Goal: Find specific page/section: Find specific page/section

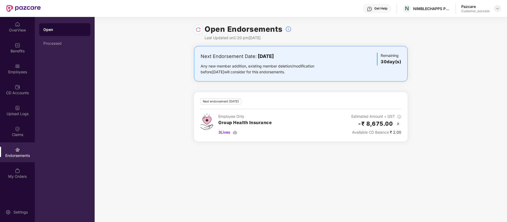
click at [497, 8] on img at bounding box center [498, 8] width 4 height 4
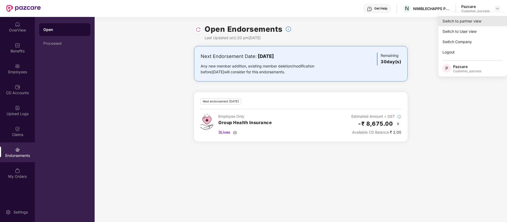
click at [477, 21] on div "Switch to partner view" at bounding box center [473, 21] width 69 height 10
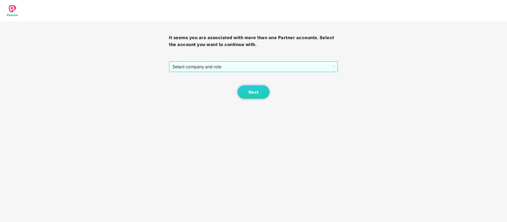
click at [206, 68] on span "Select company and role" at bounding box center [254, 67] width 162 height 10
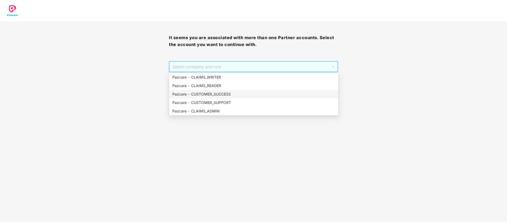
click at [229, 90] on div "Pazcare - CUSTOMER_SUCCESS" at bounding box center [253, 94] width 169 height 8
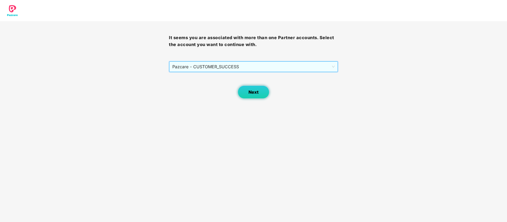
click at [263, 98] on button "Next" at bounding box center [254, 91] width 32 height 13
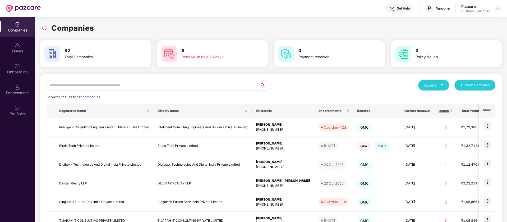
click at [28, 73] on div "Onboarding" at bounding box center [17, 71] width 35 height 5
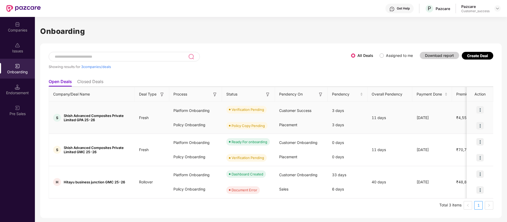
click at [481, 110] on img at bounding box center [480, 109] width 7 height 7
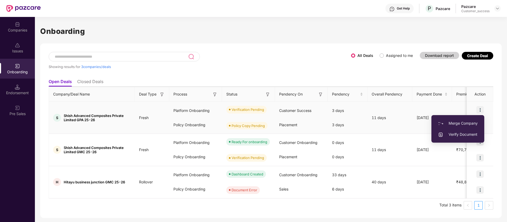
click at [469, 133] on span "Verify Document" at bounding box center [458, 134] width 40 height 6
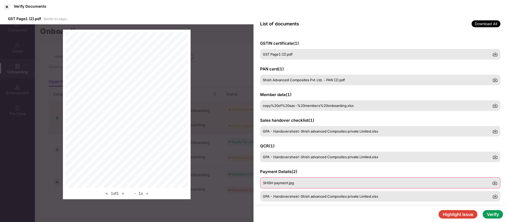
click at [389, 182] on div "SHISH payment.jpg" at bounding box center [377, 183] width 229 height 4
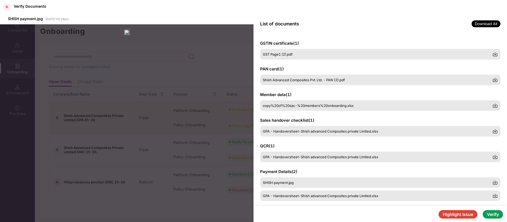
click at [7, 6] on div at bounding box center [7, 7] width 8 height 8
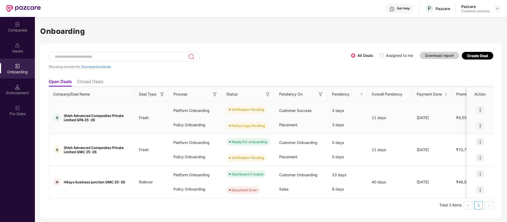
click at [481, 110] on img at bounding box center [480, 109] width 7 height 7
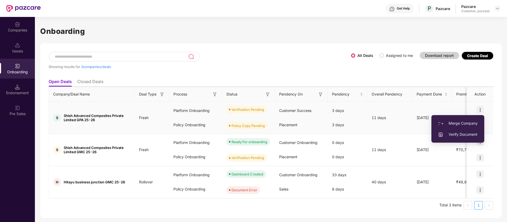
click at [467, 135] on span "Verify Document" at bounding box center [458, 134] width 40 height 6
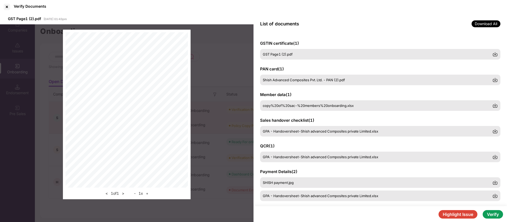
click at [497, 215] on button "Verify" at bounding box center [493, 214] width 20 height 8
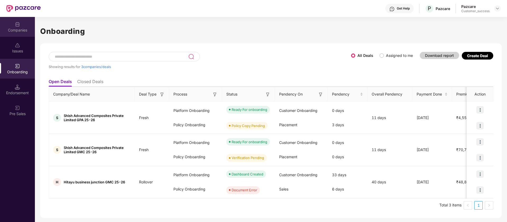
click at [20, 30] on div "Companies" at bounding box center [17, 30] width 35 height 5
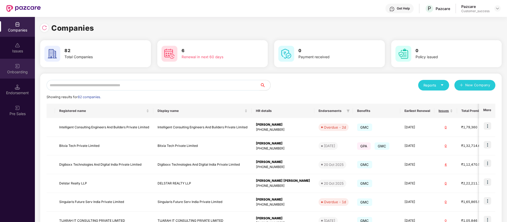
click at [17, 67] on img at bounding box center [17, 65] width 5 height 5
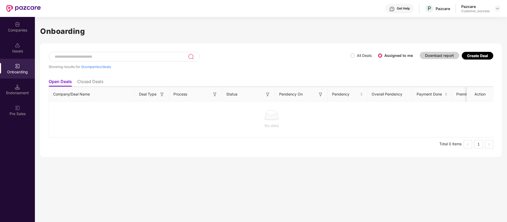
click at [353, 53] on label "All Deals" at bounding box center [362, 56] width 23 height 6
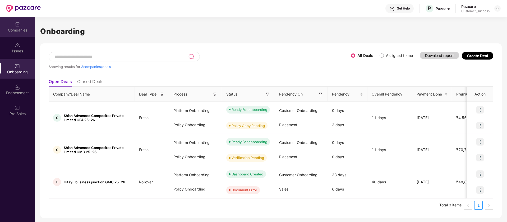
click at [20, 25] on img at bounding box center [17, 24] width 5 height 5
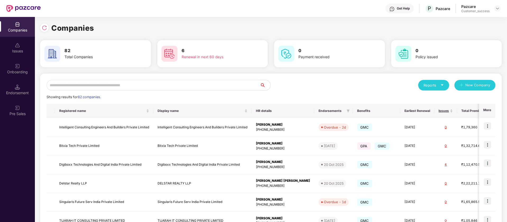
click at [159, 88] on input "text" at bounding box center [154, 85] width 214 height 11
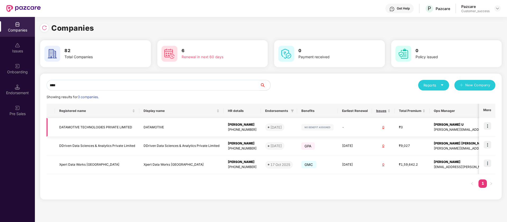
scroll to position [0, 3]
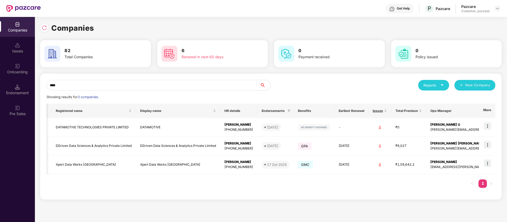
type input "****"
click at [43, 28] on img at bounding box center [44, 27] width 5 height 5
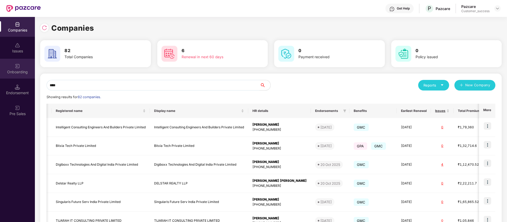
click at [24, 68] on div "Onboarding" at bounding box center [17, 69] width 35 height 20
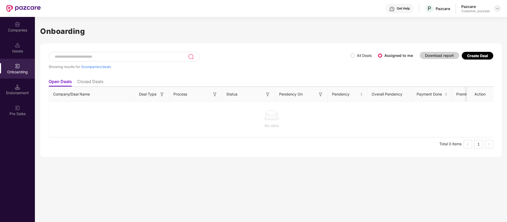
click at [496, 7] on img at bounding box center [498, 8] width 4 height 4
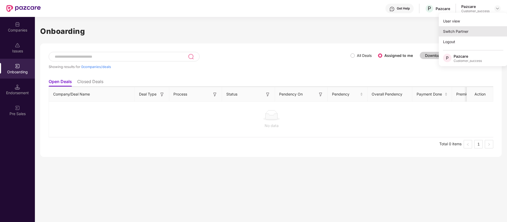
click at [465, 32] on div "Switch Partner" at bounding box center [473, 31] width 69 height 10
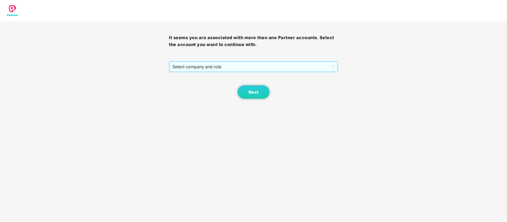
click at [224, 66] on span "Select company and role" at bounding box center [254, 67] width 162 height 10
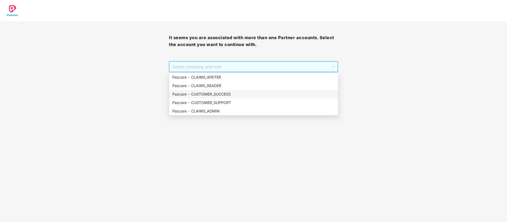
click at [221, 96] on div "Pazcare - CUSTOMER_SUCCESS" at bounding box center [254, 94] width 163 height 6
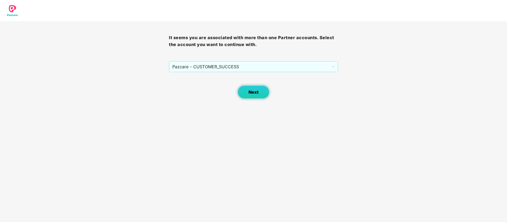
click at [255, 93] on span "Next" at bounding box center [254, 92] width 10 height 5
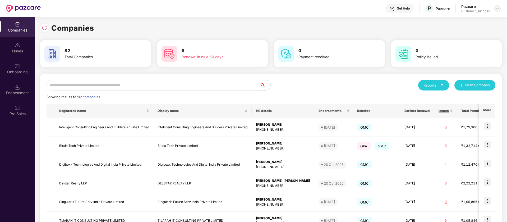
click at [500, 6] on img at bounding box center [498, 8] width 4 height 4
click at [461, 28] on div "Switch Partner" at bounding box center [473, 31] width 69 height 10
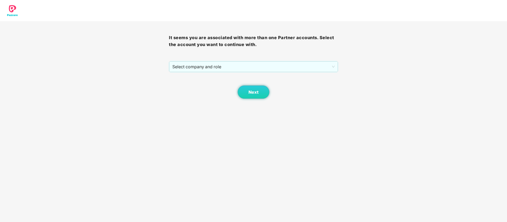
click at [228, 73] on div "Next" at bounding box center [253, 85] width 169 height 26
click at [231, 68] on span "Select company and role" at bounding box center [254, 67] width 162 height 10
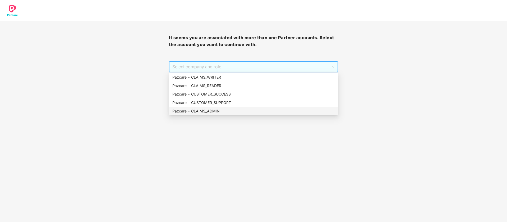
click at [226, 108] on div "Pazcare - CLAIMS_ADMIN" at bounding box center [254, 111] width 163 height 6
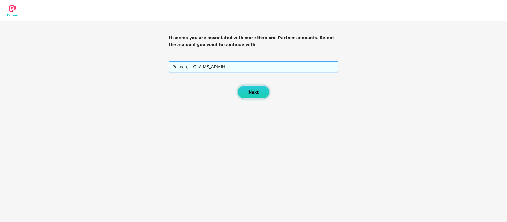
click at [264, 91] on button "Next" at bounding box center [254, 91] width 32 height 13
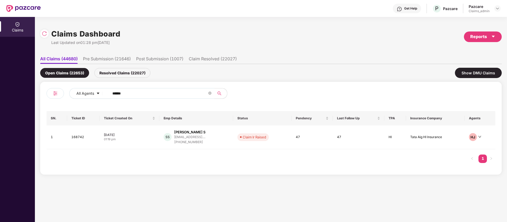
click at [148, 92] on input "******" at bounding box center [159, 93] width 95 height 8
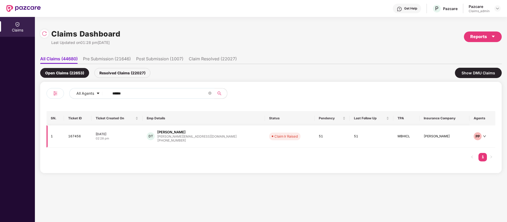
type input "******"
click at [353, 141] on td "51" at bounding box center [372, 136] width 44 height 22
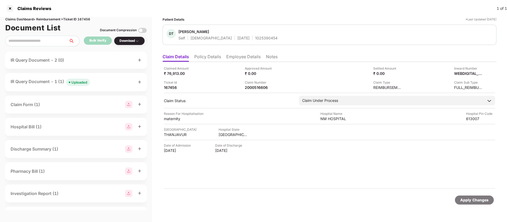
click at [87, 19] on div "Claims Dashboard > Reimbursement > Ticket ID 167456" at bounding box center [76, 19] width 142 height 5
copy div "167456"
click at [11, 8] on div at bounding box center [10, 8] width 8 height 8
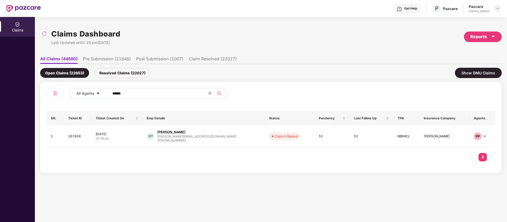
click at [500, 10] on img at bounding box center [498, 8] width 4 height 4
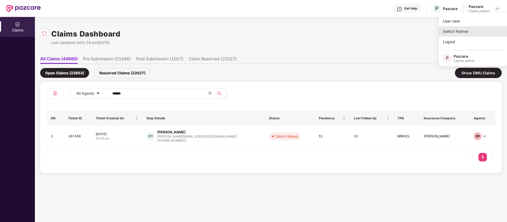
click at [480, 28] on div "Switch Partner" at bounding box center [473, 31] width 69 height 10
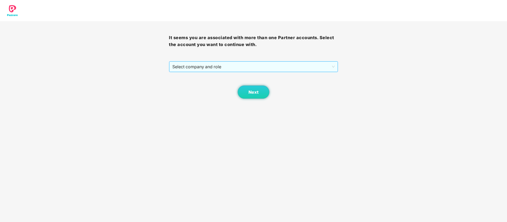
click at [278, 67] on span "Select company and role" at bounding box center [254, 67] width 162 height 10
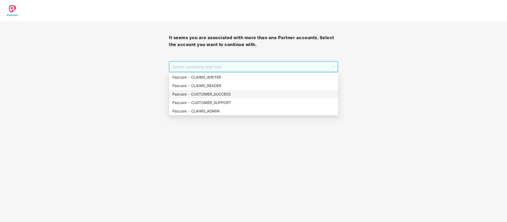
click at [256, 94] on div "Pazcare - CUSTOMER_SUCCESS" at bounding box center [254, 94] width 163 height 6
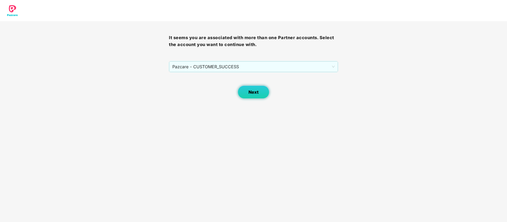
click at [267, 93] on button "Next" at bounding box center [254, 91] width 32 height 13
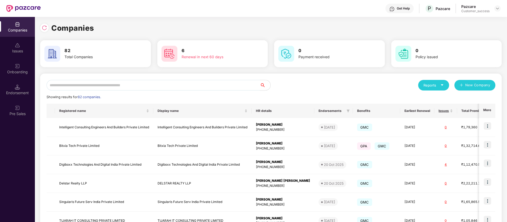
click at [126, 80] on input "text" at bounding box center [154, 85] width 214 height 11
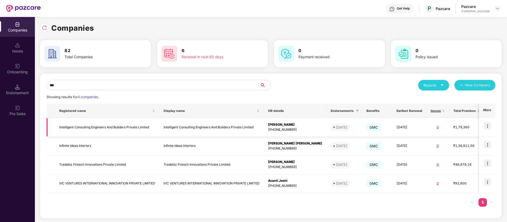
type input "***"
click at [487, 125] on img at bounding box center [487, 125] width 7 height 7
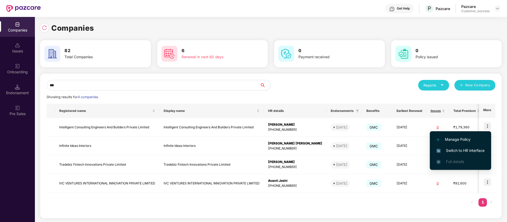
click at [475, 150] on span "Switch to HR interface" at bounding box center [461, 151] width 48 height 6
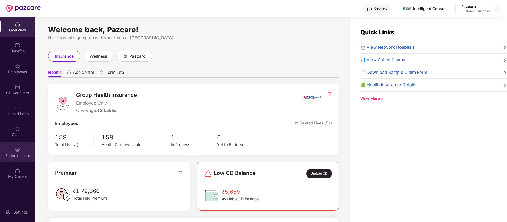
click at [13, 161] on div "Endorsements" at bounding box center [17, 152] width 35 height 20
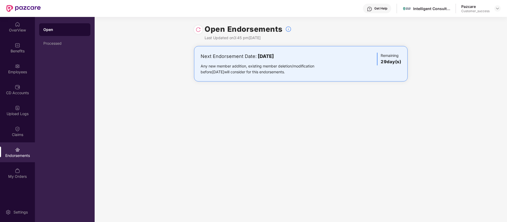
click at [199, 27] on img at bounding box center [198, 29] width 5 height 5
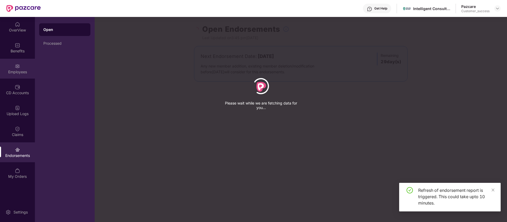
click at [19, 74] on div "Employees" at bounding box center [17, 71] width 35 height 5
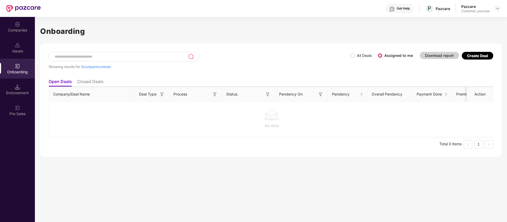
click at [24, 37] on div "Companies Issues Onboarding Endorsement Pre Sales" at bounding box center [17, 69] width 35 height 105
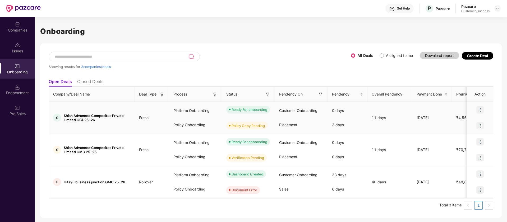
click at [481, 108] on img at bounding box center [480, 109] width 7 height 7
click at [482, 173] on img at bounding box center [480, 173] width 7 height 7
click at [326, 177] on div "Customer Onboarding" at bounding box center [301, 175] width 53 height 14
click at [73, 185] on div "H Hitayu business junction GMC 25-26" at bounding box center [92, 182] width 86 height 8
click at [79, 180] on span "Hitayu business junction GMC 25-26" at bounding box center [94, 182] width 61 height 4
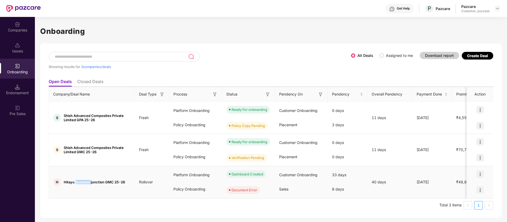
click at [79, 180] on span "Hitayu business junction GMC 25-26" at bounding box center [94, 182] width 61 height 4
copy span "Hitayu business junction GMC 25-26"
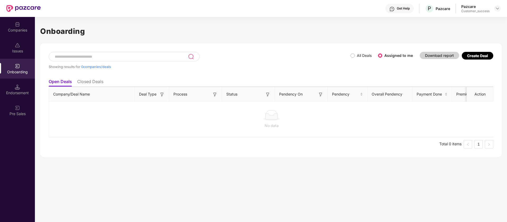
click at [350, 55] on div "Showing results for 0 companies/deals" at bounding box center [200, 64] width 302 height 24
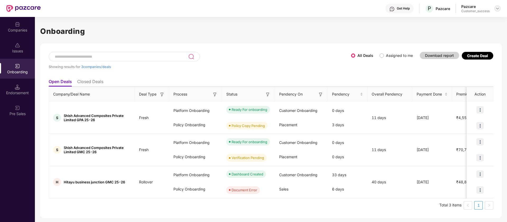
click at [499, 7] on img at bounding box center [498, 8] width 4 height 4
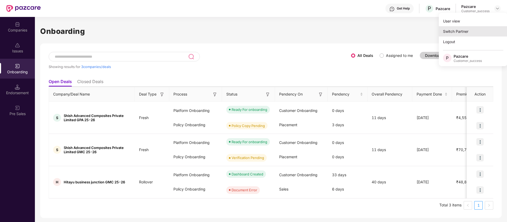
click at [473, 28] on div "Switch Partner" at bounding box center [473, 31] width 69 height 10
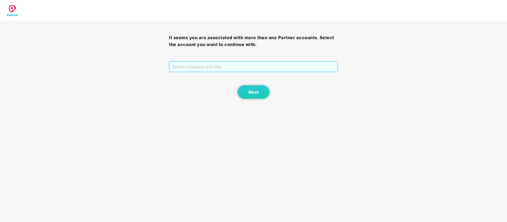
click at [232, 66] on span "Select company and role" at bounding box center [254, 67] width 162 height 10
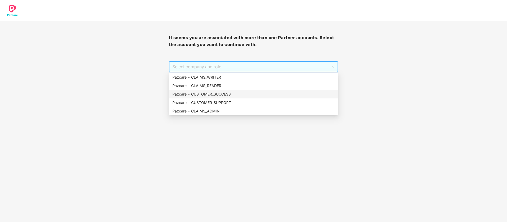
click at [214, 96] on div "Pazcare - CUSTOMER_SUCCESS" at bounding box center [254, 94] width 163 height 6
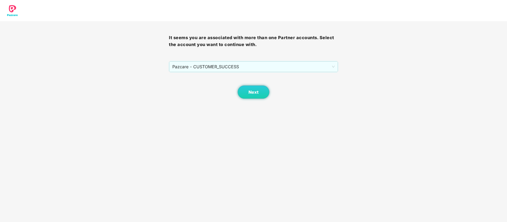
click at [237, 97] on div "Next" at bounding box center [253, 85] width 169 height 26
click at [251, 92] on span "Next" at bounding box center [254, 92] width 10 height 5
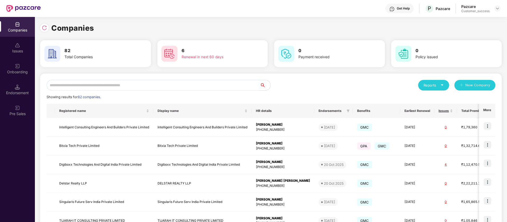
click at [100, 87] on input "text" at bounding box center [154, 85] width 214 height 11
type input "*"
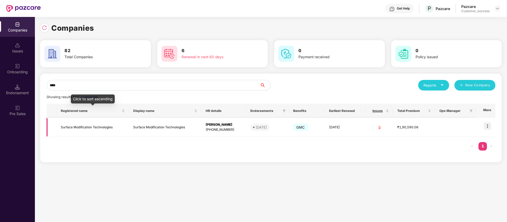
type input "****"
click at [124, 127] on td "Surface Modification Technologies" at bounding box center [93, 127] width 72 height 19
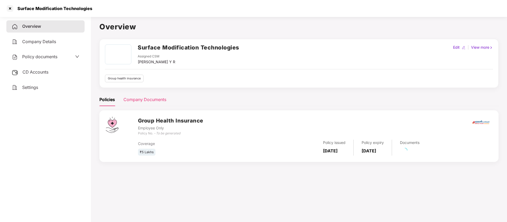
click at [154, 103] on div "Company Documents" at bounding box center [145, 99] width 43 height 13
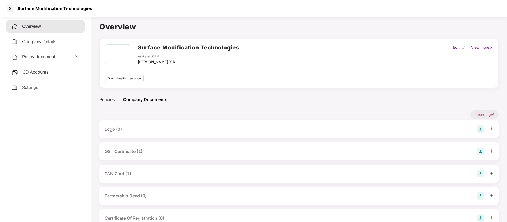
click at [114, 172] on div "PAN Card (1)" at bounding box center [118, 173] width 26 height 7
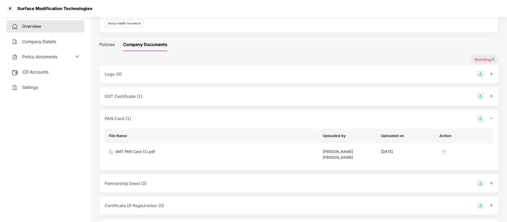
scroll to position [66, 0]
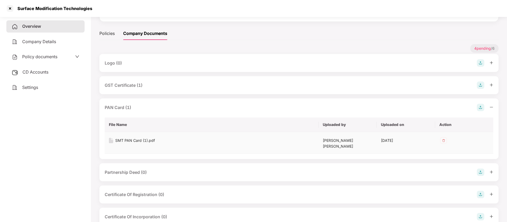
click at [138, 141] on div "SMT PAN Card (1).pdf" at bounding box center [135, 141] width 40 height 6
click at [128, 88] on div "GST Certificate (1)" at bounding box center [124, 85] width 38 height 7
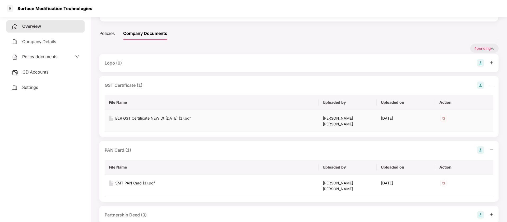
click at [131, 118] on div "BLR GST Certificate NEW Dt [DATE] (1).pdf" at bounding box center [153, 118] width 76 height 6
click at [22, 10] on div "Surface Modification Technologies" at bounding box center [53, 8] width 78 height 5
copy div "Surface"
click at [11, 8] on div at bounding box center [10, 8] width 8 height 8
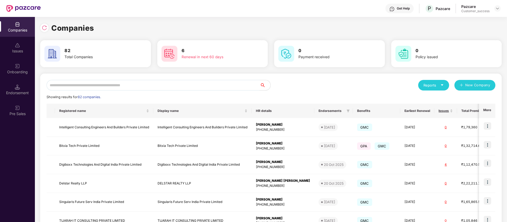
scroll to position [0, 0]
click at [20, 75] on div "Onboarding" at bounding box center [17, 69] width 35 height 20
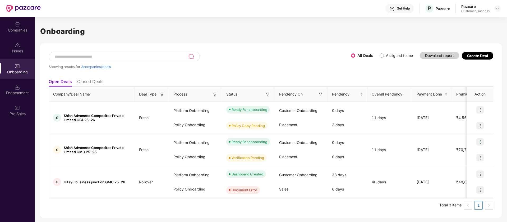
click at [96, 80] on li "Closed Deals" at bounding box center [90, 83] width 26 height 8
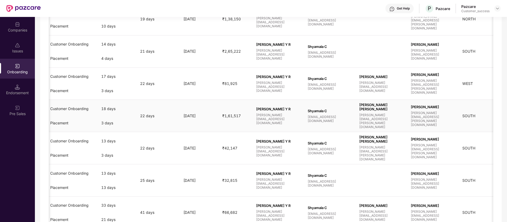
scroll to position [0, 224]
click at [426, 121] on div "Thummala Ravikumar ravikumar.thummala@pazcare.com" at bounding box center [431, 116] width 43 height 22
click at [430, 126] on span "ravikumar.thummala@pazcare.com" at bounding box center [431, 119] width 43 height 16
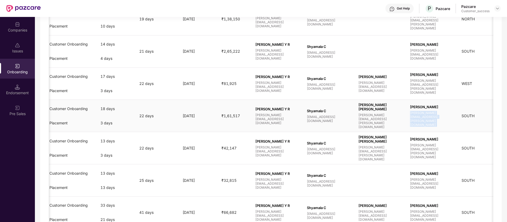
copy span "ravikumar.thummala@pazcare.com"
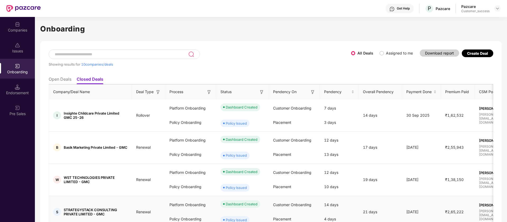
scroll to position [0, 0]
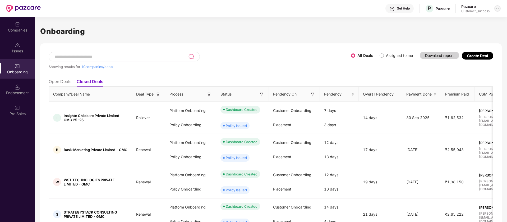
click at [500, 8] on img at bounding box center [498, 8] width 4 height 4
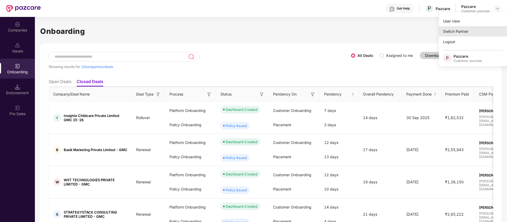
click at [482, 28] on div "Switch Partner" at bounding box center [473, 31] width 69 height 10
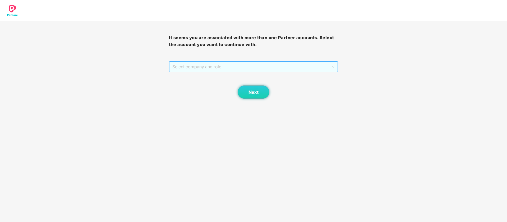
click at [303, 64] on span "Select company and role" at bounding box center [254, 67] width 162 height 10
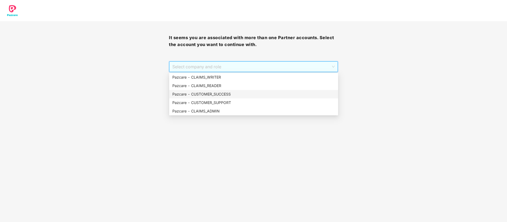
drag, startPoint x: 262, startPoint y: 86, endPoint x: 258, endPoint y: 92, distance: 7.5
click at [258, 92] on div "Pazcare - CLAIMS_WRITER Pazcare - CLAIMS_READER Pazcare - CUSTOMER_SUCCESS Pazc…" at bounding box center [253, 94] width 169 height 42
click at [258, 91] on div "Pazcare - CUSTOMER_SUCCESS" at bounding box center [254, 94] width 163 height 6
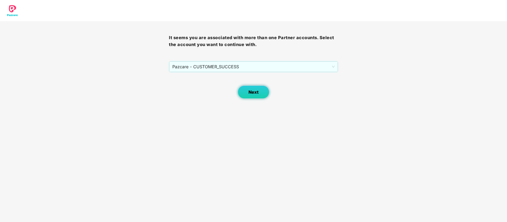
click at [258, 91] on span "Next" at bounding box center [254, 92] width 10 height 5
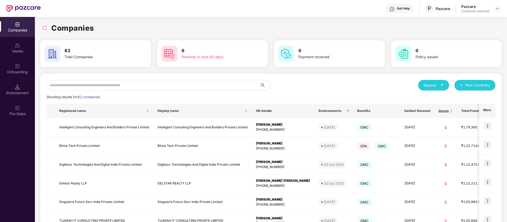
click at [140, 85] on input "text" at bounding box center [154, 85] width 214 height 11
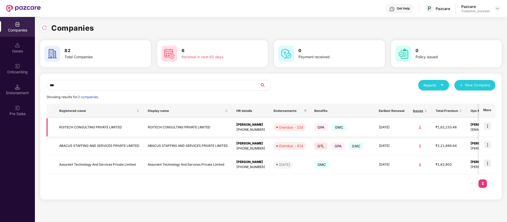
type input "***"
click at [491, 128] on img at bounding box center [487, 125] width 7 height 7
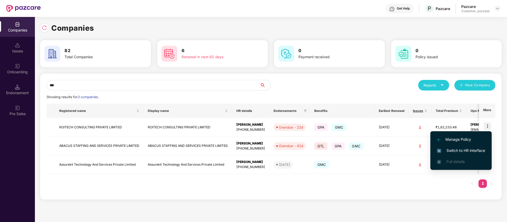
click at [467, 151] on span "Switch to HR interface" at bounding box center [461, 151] width 48 height 6
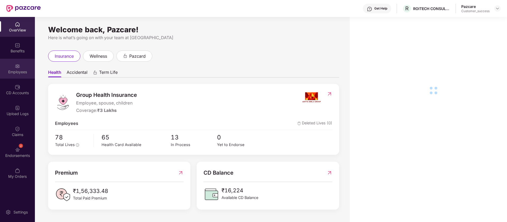
click at [19, 77] on div "Employees" at bounding box center [17, 69] width 35 height 20
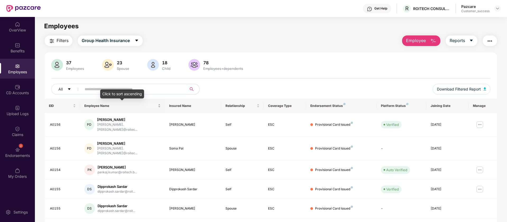
click at [97, 103] on div "Employee Name" at bounding box center [122, 105] width 76 height 5
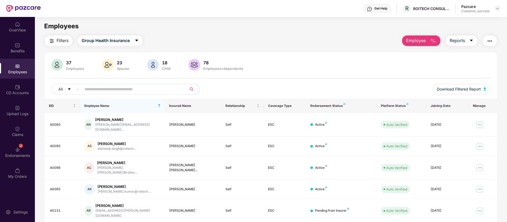
click at [97, 90] on input "text" at bounding box center [132, 89] width 95 height 8
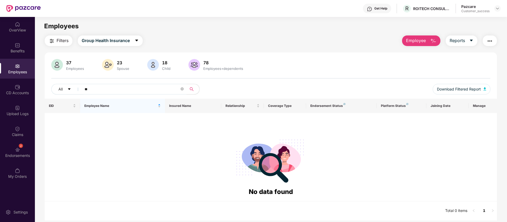
type input "*"
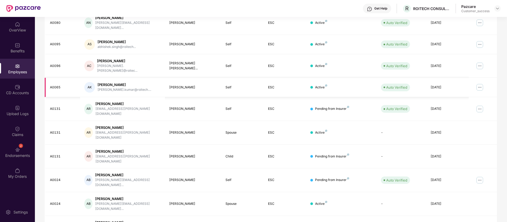
scroll to position [103, 0]
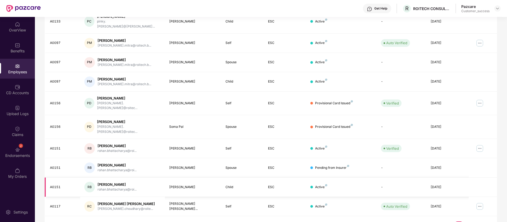
scroll to position [0, 0]
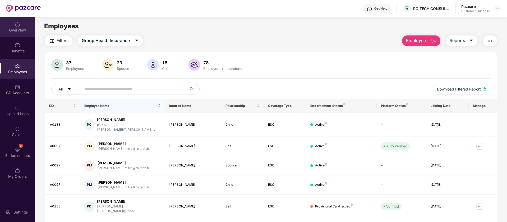
click at [19, 31] on div "OverView" at bounding box center [17, 30] width 35 height 5
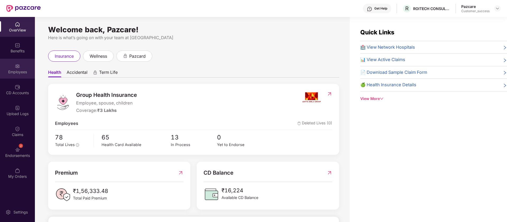
click at [9, 69] on div "Employees" at bounding box center [17, 71] width 35 height 5
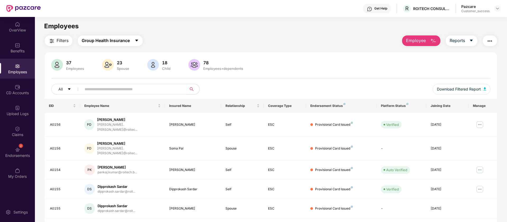
click at [105, 38] on span "Group Health Insurance" at bounding box center [106, 40] width 48 height 7
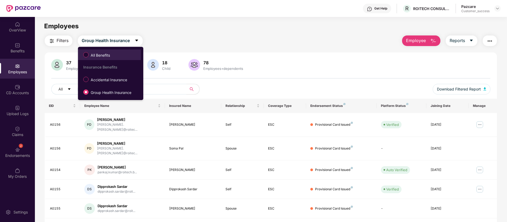
click at [99, 56] on span "All Benefits" at bounding box center [101, 55] width 24 height 6
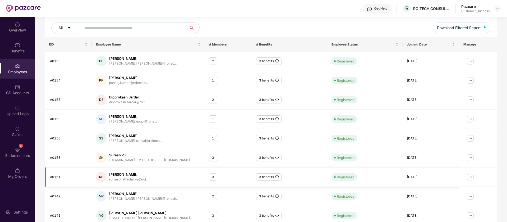
scroll to position [103, 0]
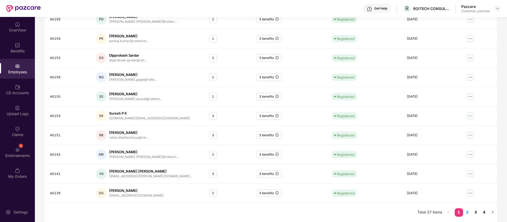
click at [469, 216] on li "2" at bounding box center [468, 212] width 8 height 8
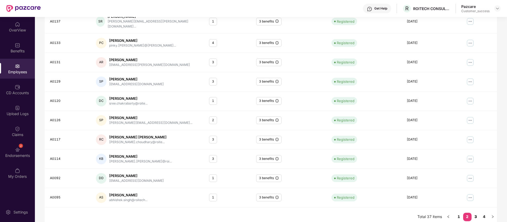
click at [478, 213] on link "3" at bounding box center [476, 217] width 8 height 8
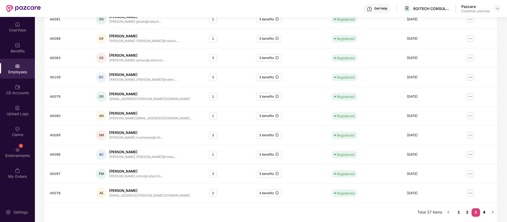
click at [488, 212] on link "4" at bounding box center [484, 212] width 8 height 8
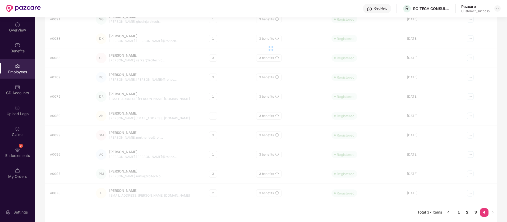
scroll to position [45, 0]
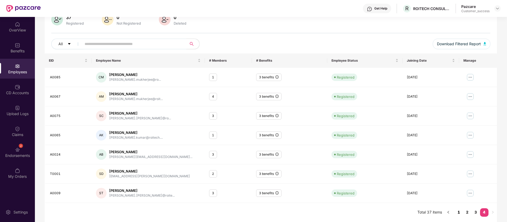
click at [461, 209] on link "1" at bounding box center [459, 212] width 8 height 8
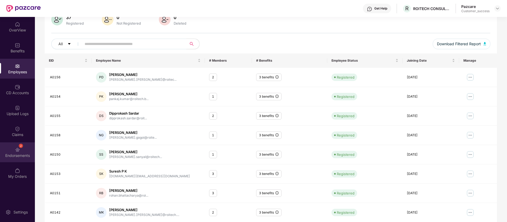
click at [9, 146] on div "2 Endorsements" at bounding box center [17, 152] width 35 height 20
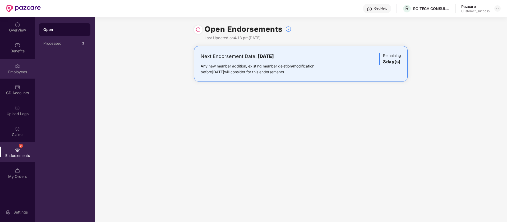
click at [16, 69] on div "Employees" at bounding box center [17, 71] width 35 height 5
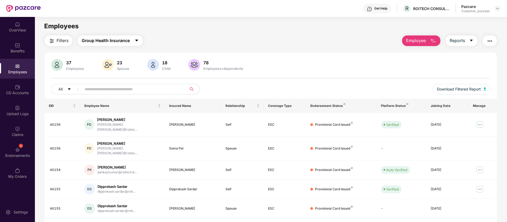
click at [119, 40] on span "Group Health Insurance" at bounding box center [106, 40] width 48 height 7
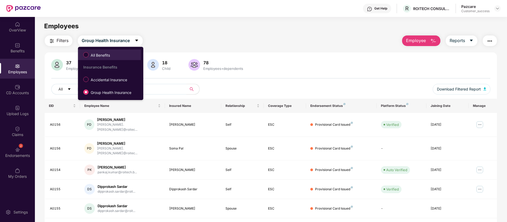
click at [98, 55] on span "All Benefits" at bounding box center [101, 55] width 24 height 6
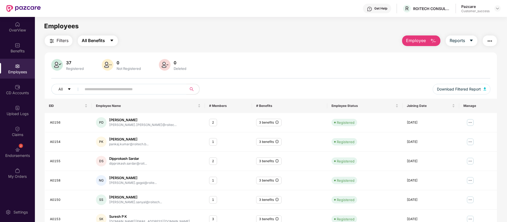
click at [107, 42] on button "All Benefits" at bounding box center [98, 40] width 40 height 11
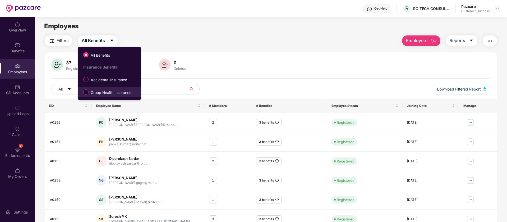
click at [117, 90] on span "Group Health Insurance" at bounding box center [111, 93] width 45 height 6
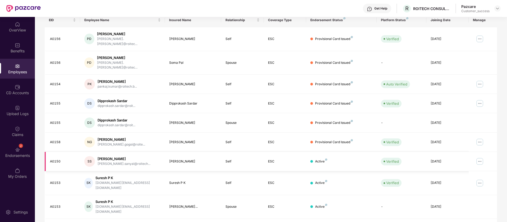
scroll to position [103, 0]
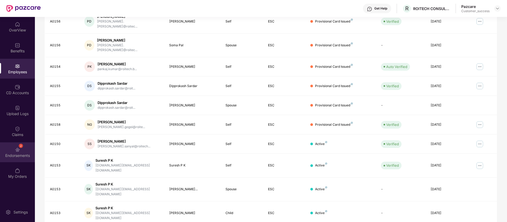
click at [16, 147] on img at bounding box center [17, 149] width 5 height 5
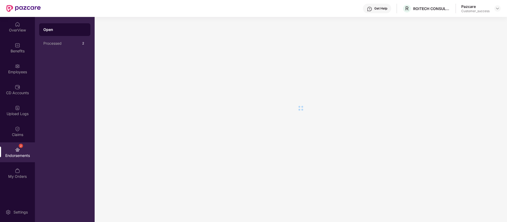
scroll to position [0, 0]
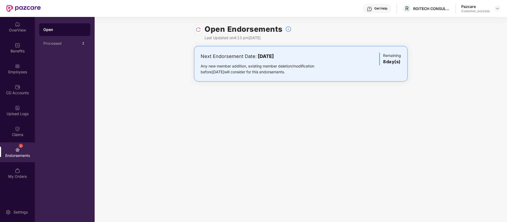
click at [199, 30] on img at bounding box center [198, 29] width 5 height 5
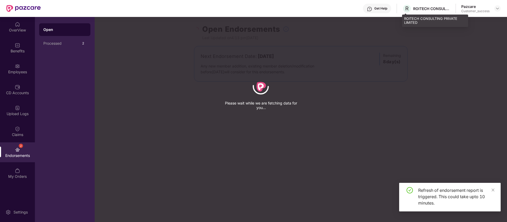
click at [427, 7] on div "ROITECH CONSULTING PRIVATE LIMITED" at bounding box center [432, 8] width 37 height 5
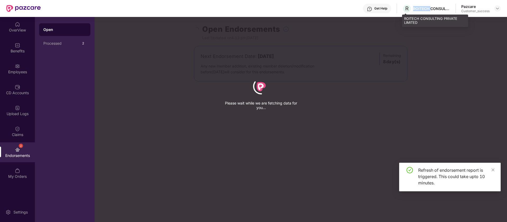
copy div "ROITECH"
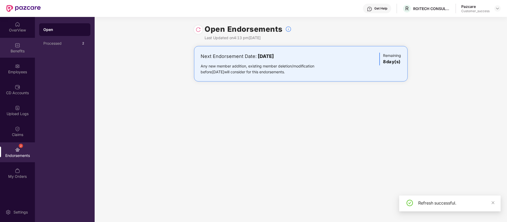
click at [16, 42] on div at bounding box center [17, 44] width 5 height 5
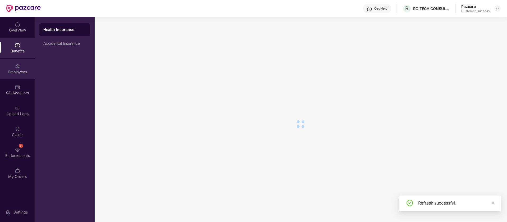
click at [22, 74] on div "Employees" at bounding box center [17, 69] width 35 height 20
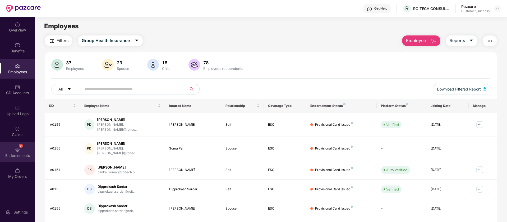
click at [17, 156] on div "Endorsements" at bounding box center [17, 155] width 35 height 5
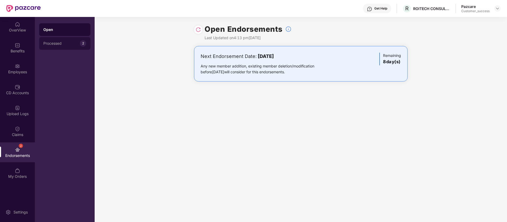
click at [65, 42] on div "Processed" at bounding box center [61, 43] width 37 height 4
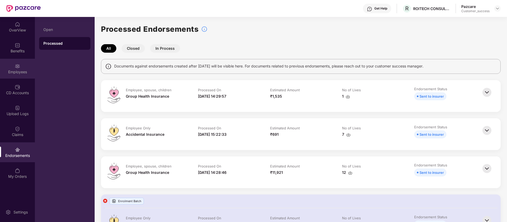
click at [22, 69] on div "Employees" at bounding box center [17, 71] width 35 height 5
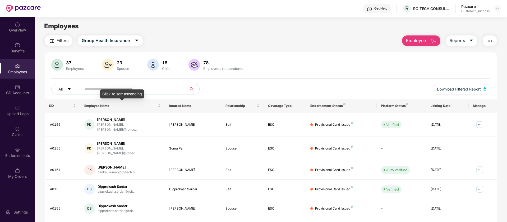
click at [119, 89] on div "Click to sort ascending" at bounding box center [122, 93] width 44 height 9
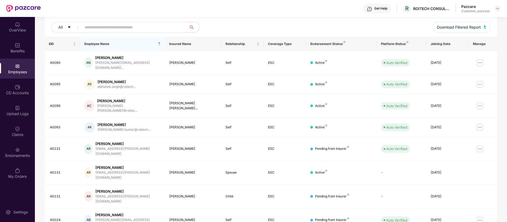
scroll to position [103, 0]
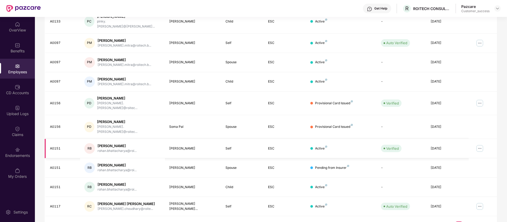
click at [481, 144] on img at bounding box center [480, 148] width 8 height 8
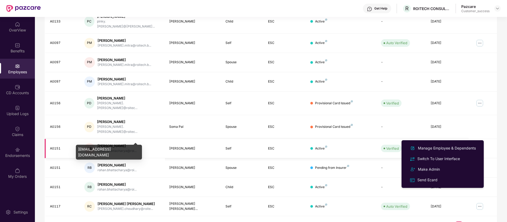
click at [110, 148] on div "rohan.bhattacharya@roi..." at bounding box center [117, 150] width 39 height 5
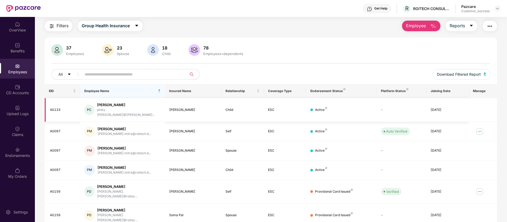
scroll to position [0, 0]
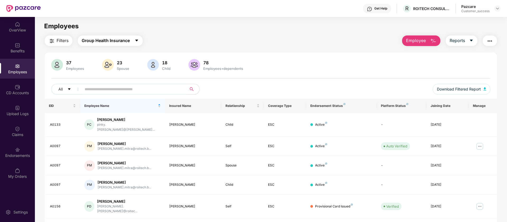
click at [109, 37] on button "Group Health Insurance" at bounding box center [110, 40] width 65 height 11
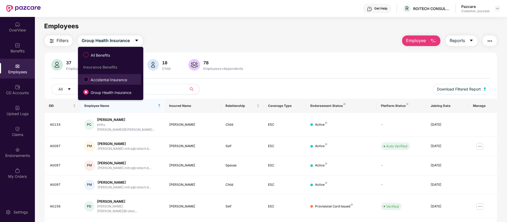
click at [113, 81] on span "Accidental Insurance" at bounding box center [109, 80] width 41 height 6
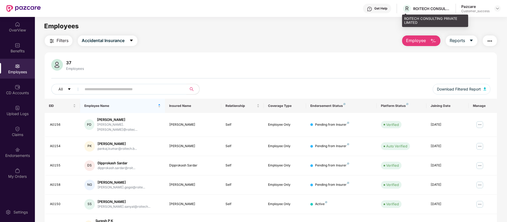
click at [414, 19] on div "ROITECH CONSULTING PRIVATE LIMITED" at bounding box center [435, 21] width 66 height 12
copy div "ROITECH"
click at [118, 39] on span "Accidental Insurance" at bounding box center [103, 40] width 43 height 7
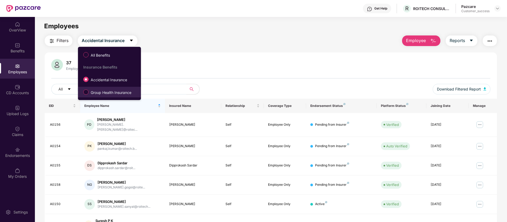
click at [106, 90] on span "Group Health Insurance" at bounding box center [111, 93] width 45 height 6
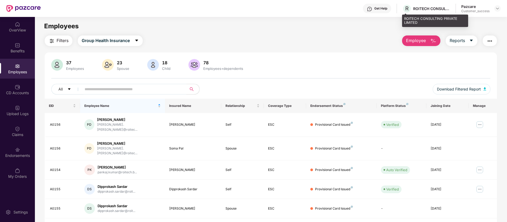
click at [421, 6] on div "ROITECH CONSULTING PRIVATE LIMITED" at bounding box center [432, 8] width 37 height 5
click at [421, 8] on div "ROITECH CONSULTING PRIVATE LIMITED" at bounding box center [432, 8] width 37 height 5
copy div "ROITECH"
click at [149, 86] on input "text" at bounding box center [132, 89] width 95 height 8
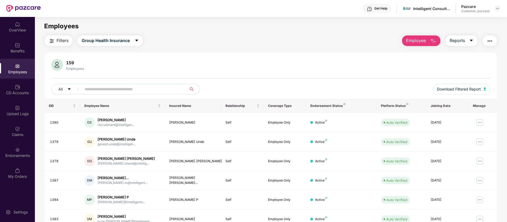
click at [490, 40] on img "button" at bounding box center [490, 41] width 6 height 6
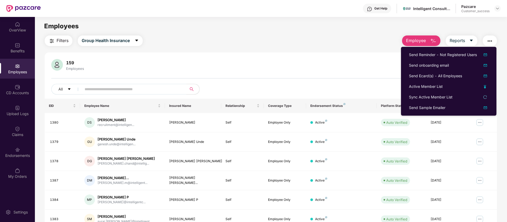
click at [251, 49] on div "Filters Group Health Insurance Employee Reports 159 Employees All Download Filt…" at bounding box center [271, 180] width 453 height 290
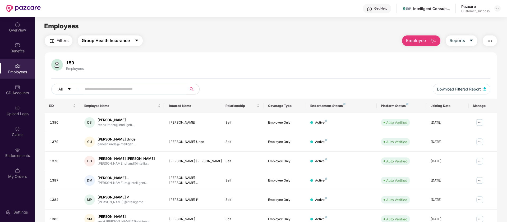
click at [118, 39] on span "Group Health Insurance" at bounding box center [106, 40] width 48 height 7
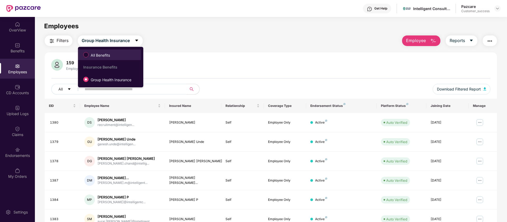
click at [100, 54] on span "All Benefits" at bounding box center [101, 55] width 24 height 6
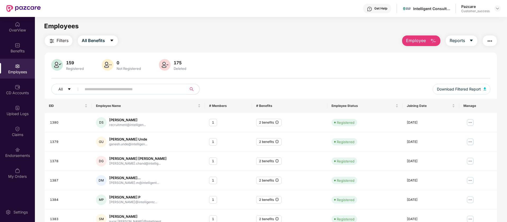
click at [22, 67] on div "Employees" at bounding box center [17, 69] width 35 height 20
click at [470, 39] on icon "caret-down" at bounding box center [472, 40] width 4 height 4
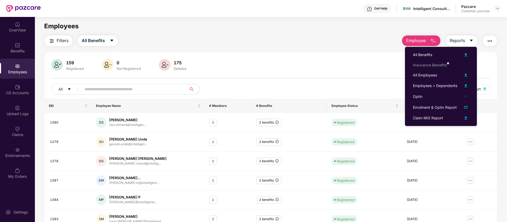
click at [296, 42] on div "Filters All Benefits Employee Reports" at bounding box center [271, 40] width 453 height 11
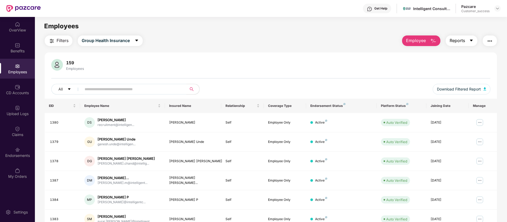
click at [458, 40] on span "Reports" at bounding box center [457, 40] width 15 height 7
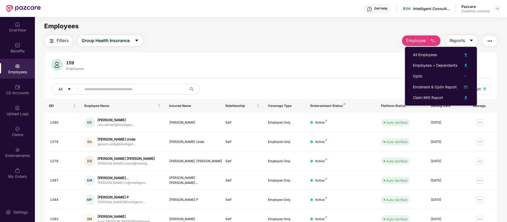
click at [387, 51] on div "Filters Group Health Insurance Employee Reports 159 Employees All Download Filt…" at bounding box center [271, 180] width 453 height 290
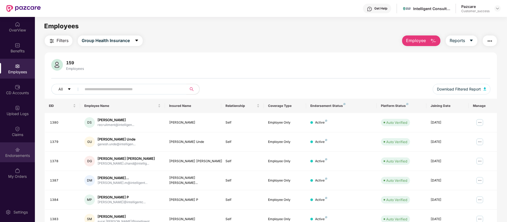
click at [11, 153] on div "Endorsements" at bounding box center [17, 155] width 35 height 5
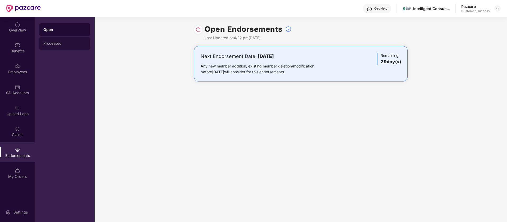
click at [74, 48] on div "Processed" at bounding box center [64, 43] width 51 height 13
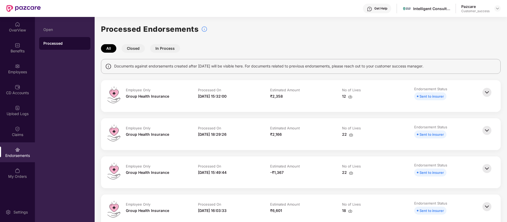
click at [132, 51] on button "Closed" at bounding box center [133, 48] width 23 height 8
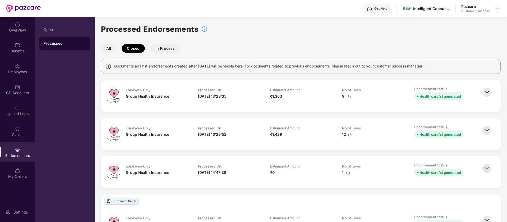
click at [162, 50] on button "In Process" at bounding box center [165, 48] width 30 height 8
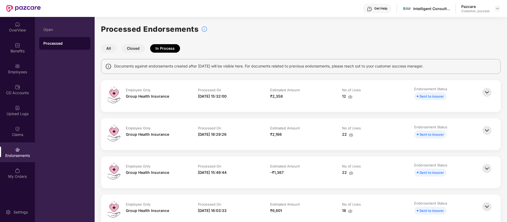
click at [146, 50] on div "All Closed In Process" at bounding box center [301, 48] width 400 height 8
click at [137, 50] on button "Closed" at bounding box center [133, 48] width 23 height 8
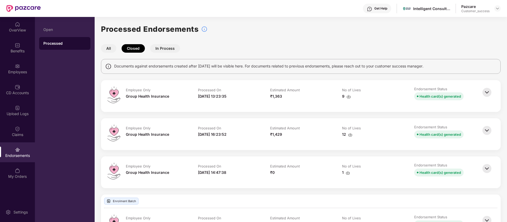
click at [489, 93] on img at bounding box center [488, 93] width 12 height 12
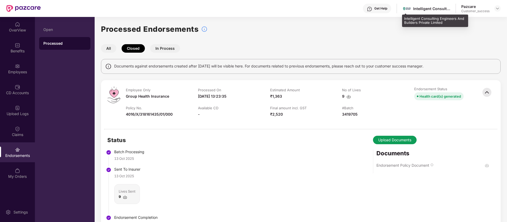
click at [426, 10] on div "Intelligent Consulting Engineers And Builders Private Limited" at bounding box center [432, 8] width 37 height 5
click at [498, 9] on img at bounding box center [498, 8] width 4 height 4
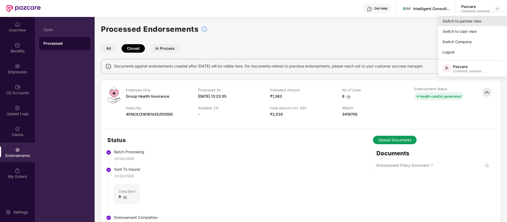
click at [471, 24] on div "Switch to partner view" at bounding box center [473, 21] width 69 height 10
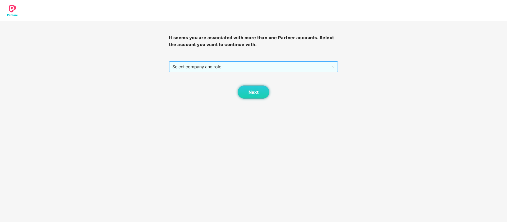
click at [224, 65] on span "Select company and role" at bounding box center [254, 67] width 162 height 10
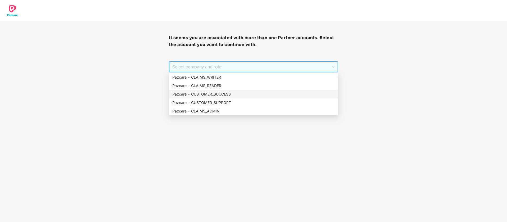
click at [217, 96] on div "Pazcare - CUSTOMER_SUCCESS" at bounding box center [254, 94] width 163 height 6
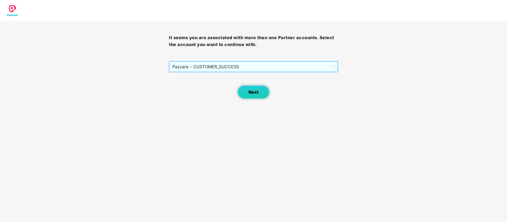
click at [243, 97] on button "Next" at bounding box center [254, 91] width 32 height 13
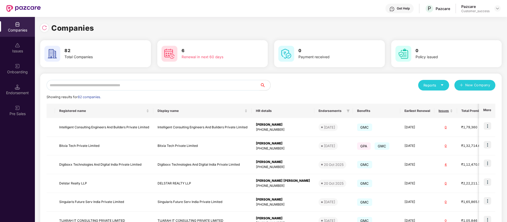
click at [120, 79] on div "Reports New Company Showing results for 82 companies. Registered name Display n…" at bounding box center [271, 202] width 462 height 257
click at [117, 87] on input "text" at bounding box center [154, 85] width 214 height 11
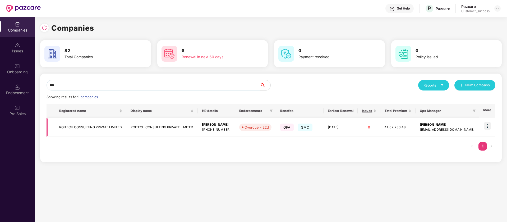
type input "***"
click at [489, 126] on img at bounding box center [487, 125] width 7 height 7
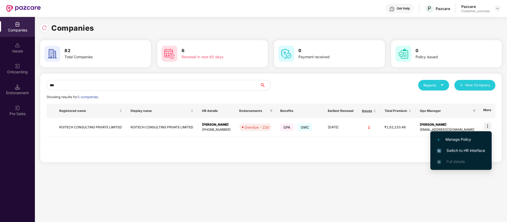
click at [468, 152] on span "Switch to HR interface" at bounding box center [461, 151] width 48 height 6
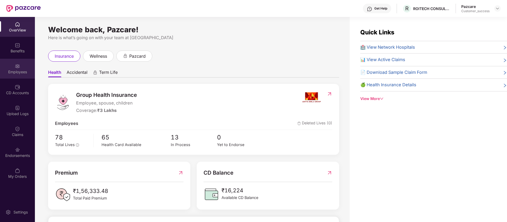
click at [25, 67] on div "Employees" at bounding box center [17, 69] width 35 height 20
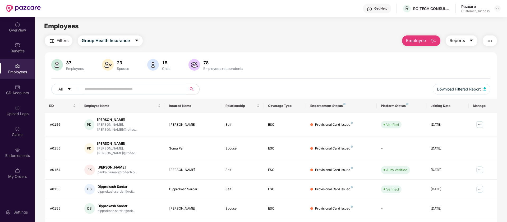
click at [466, 39] on button "Reports" at bounding box center [462, 40] width 32 height 11
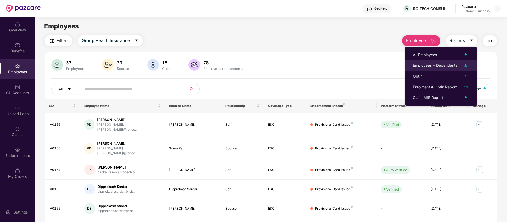
click at [466, 67] on img at bounding box center [466, 65] width 6 height 6
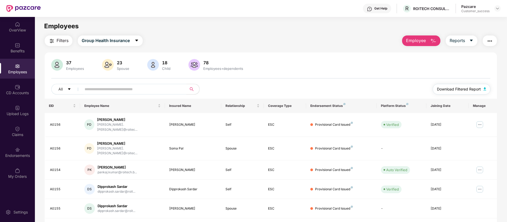
click at [487, 87] on button "Download Filtered Report" at bounding box center [462, 89] width 58 height 11
click at [23, 150] on div "Endorsements" at bounding box center [17, 152] width 35 height 20
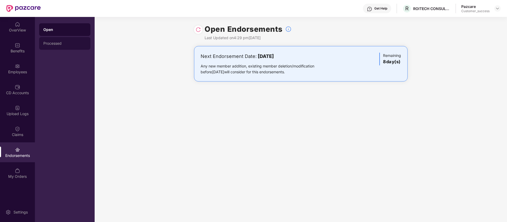
click at [64, 44] on div "Processed" at bounding box center [64, 43] width 43 height 4
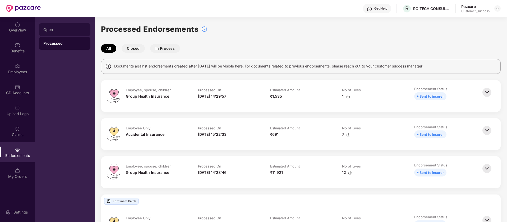
click at [45, 28] on div "Open" at bounding box center [64, 30] width 43 height 4
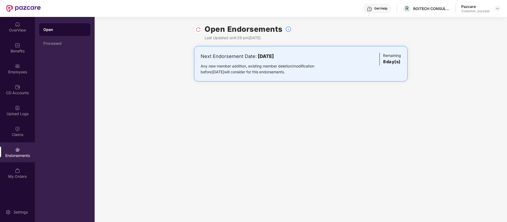
click at [198, 32] on img at bounding box center [198, 29] width 5 height 5
click at [71, 40] on div "Processed" at bounding box center [64, 43] width 51 height 13
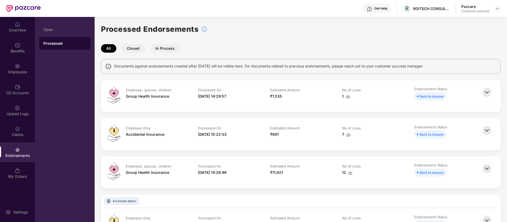
click at [489, 94] on img at bounding box center [488, 93] width 12 height 12
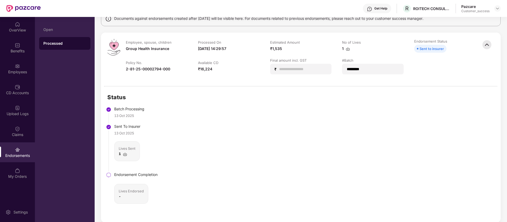
scroll to position [66, 0]
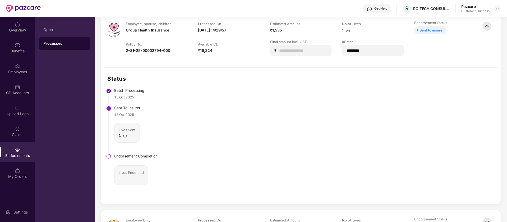
click at [488, 26] on img at bounding box center [488, 26] width 12 height 12
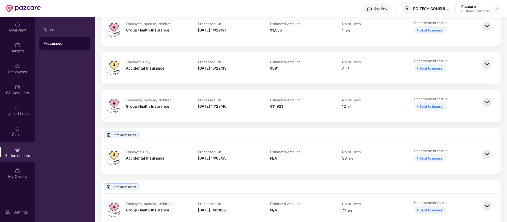
scroll to position [0, 0]
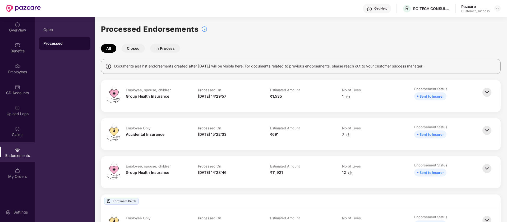
click at [164, 49] on button "In Process" at bounding box center [165, 48] width 30 height 8
click at [137, 48] on button "Closed" at bounding box center [133, 48] width 23 height 8
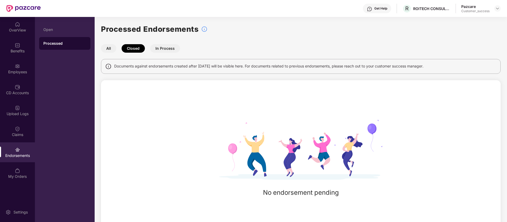
click at [167, 48] on button "In Process" at bounding box center [165, 48] width 30 height 8
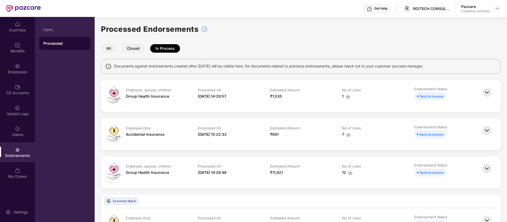
click at [104, 46] on button "All" at bounding box center [108, 48] width 15 height 8
click at [487, 129] on img at bounding box center [488, 131] width 12 height 12
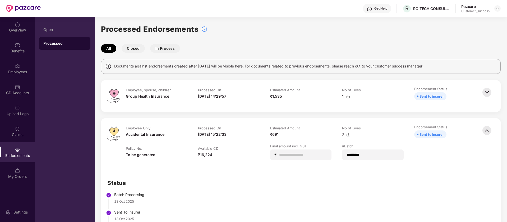
click at [485, 92] on img at bounding box center [488, 93] width 12 height 12
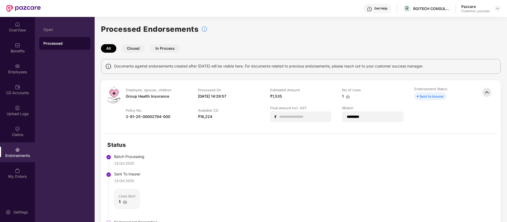
click at [489, 92] on img at bounding box center [488, 93] width 12 height 12
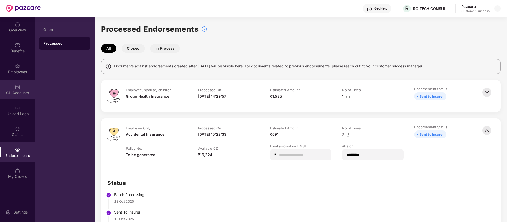
click at [23, 91] on div "CD Accounts" at bounding box center [17, 92] width 35 height 5
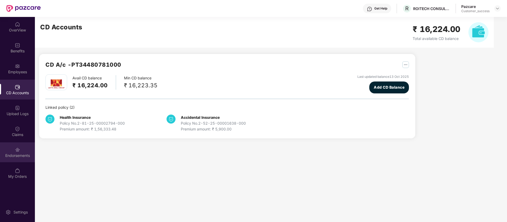
click at [20, 154] on div "Endorsements" at bounding box center [17, 155] width 35 height 5
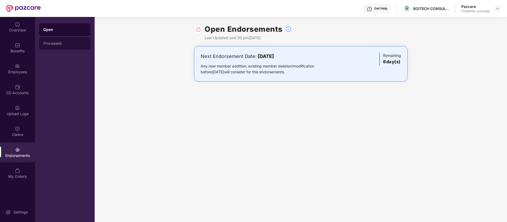
click at [53, 44] on div "Processed" at bounding box center [64, 43] width 43 height 4
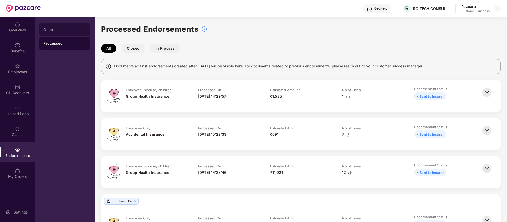
click at [49, 30] on div "Open" at bounding box center [64, 30] width 43 height 4
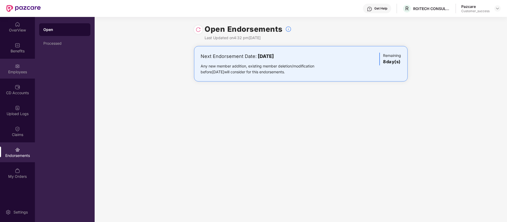
click at [18, 75] on div "Employees" at bounding box center [17, 69] width 35 height 20
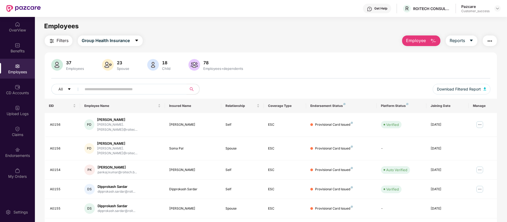
click at [139, 87] on input "text" at bounding box center [132, 89] width 95 height 8
paste input "*****"
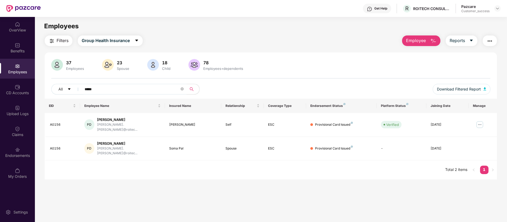
type input "*****"
click at [19, 91] on div "CD Accounts" at bounding box center [17, 92] width 35 height 5
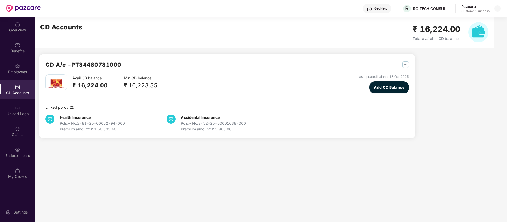
click at [166, 36] on div "CD Accounts ₹ 16,224.00 Total available CD balance" at bounding box center [264, 32] width 459 height 31
click at [19, 26] on img at bounding box center [17, 24] width 5 height 5
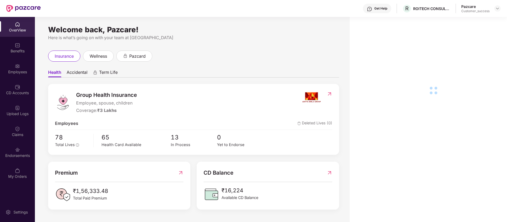
click at [19, 74] on div "Employees" at bounding box center [17, 71] width 35 height 5
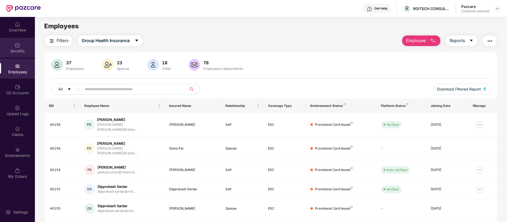
click at [19, 46] on img at bounding box center [17, 45] width 5 height 5
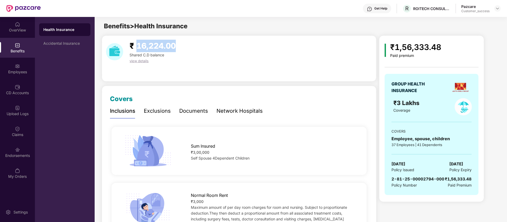
drag, startPoint x: 176, startPoint y: 47, endPoint x: 136, endPoint y: 50, distance: 40.1
click at [136, 50] on span "₹ 16,224.00" at bounding box center [153, 46] width 46 height 10
click at [22, 29] on div "OverView" at bounding box center [17, 30] width 35 height 5
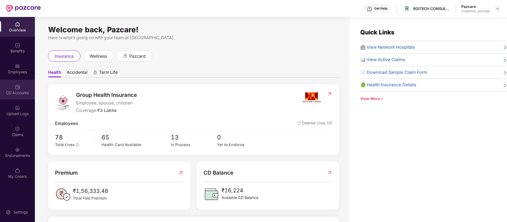
click at [19, 90] on div "CD Accounts" at bounding box center [17, 90] width 35 height 20
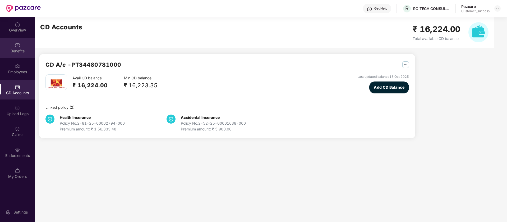
click at [20, 48] on div "Benefits" at bounding box center [17, 50] width 35 height 5
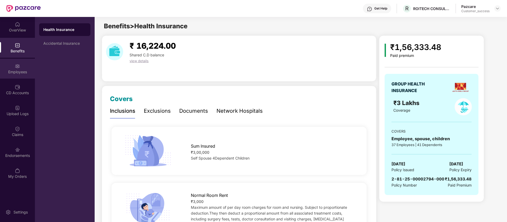
click at [21, 74] on div "Employees" at bounding box center [17, 71] width 35 height 5
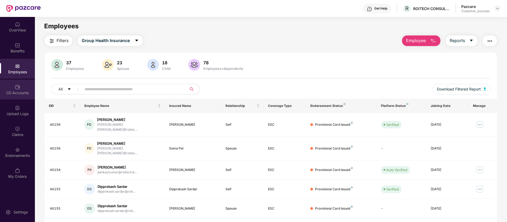
click at [21, 94] on div "CD Accounts" at bounding box center [17, 92] width 35 height 5
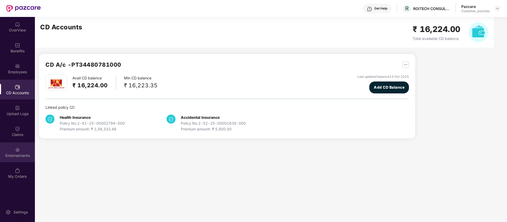
click at [25, 151] on div "Endorsements" at bounding box center [17, 152] width 35 height 20
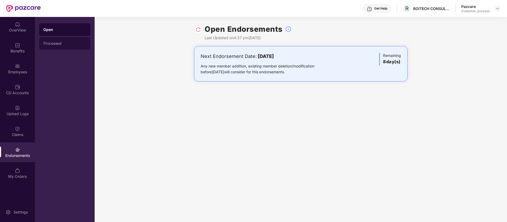
click at [64, 43] on div "Processed" at bounding box center [64, 43] width 43 height 4
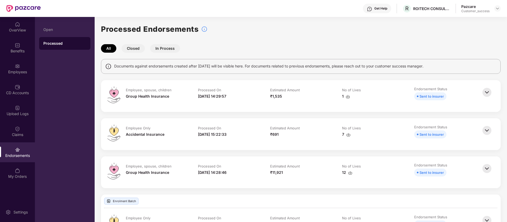
scroll to position [76, 0]
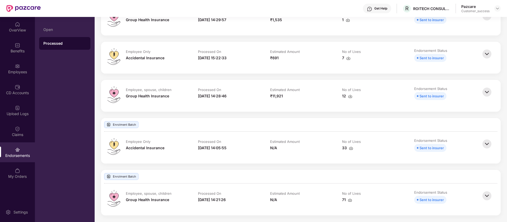
click at [316, 193] on div "Estimated Amount" at bounding box center [301, 194] width 62 height 6
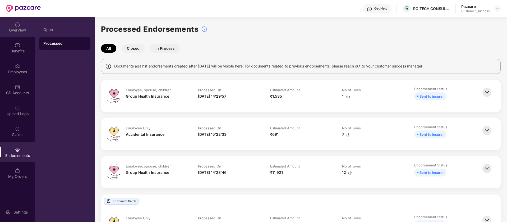
click at [19, 24] on img at bounding box center [17, 24] width 5 height 5
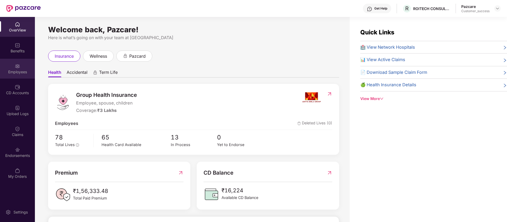
click at [14, 64] on div "Employees" at bounding box center [17, 69] width 35 height 20
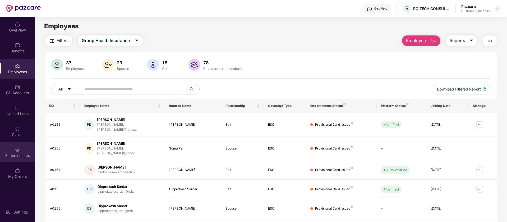
click at [23, 155] on div "Endorsements" at bounding box center [17, 155] width 35 height 5
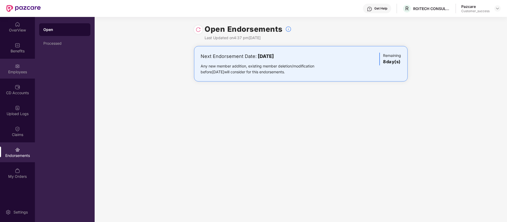
click at [23, 75] on div "Employees" at bounding box center [17, 69] width 35 height 20
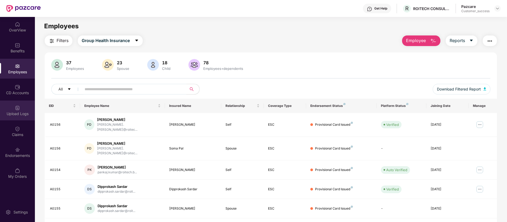
click at [28, 118] on div "Upload Logs" at bounding box center [17, 111] width 35 height 20
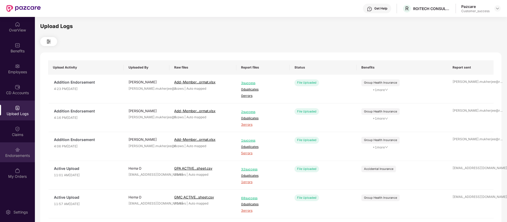
click at [22, 152] on div "Endorsements" at bounding box center [17, 152] width 35 height 20
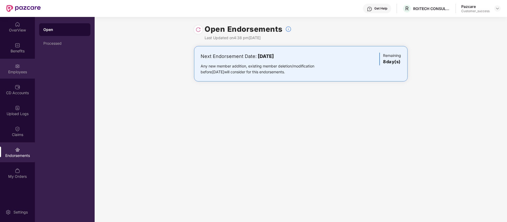
click at [10, 72] on div "Employees" at bounding box center [17, 71] width 35 height 5
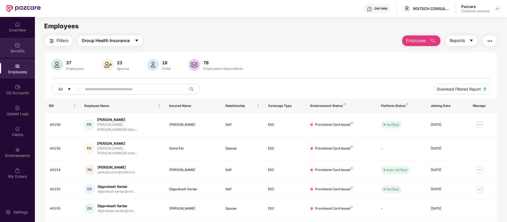
click at [12, 49] on div "Benefits" at bounding box center [17, 50] width 35 height 5
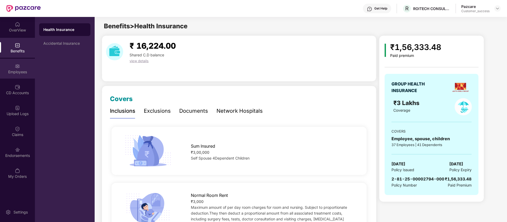
click at [21, 71] on div "Employees" at bounding box center [17, 71] width 35 height 5
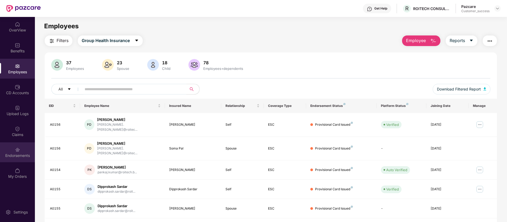
click at [21, 154] on div "Endorsements" at bounding box center [17, 155] width 35 height 5
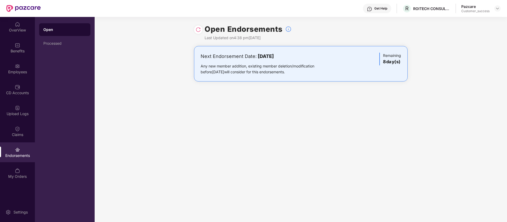
click at [198, 30] on img at bounding box center [198, 29] width 5 height 5
click at [18, 47] on img at bounding box center [17, 45] width 5 height 5
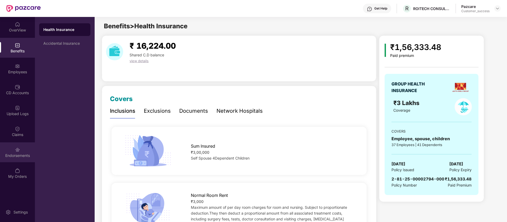
click at [22, 154] on div "Endorsements" at bounding box center [17, 155] width 35 height 5
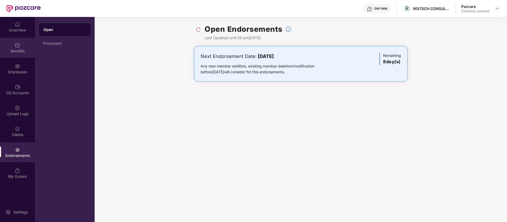
click at [28, 44] on div "Benefits" at bounding box center [17, 48] width 35 height 20
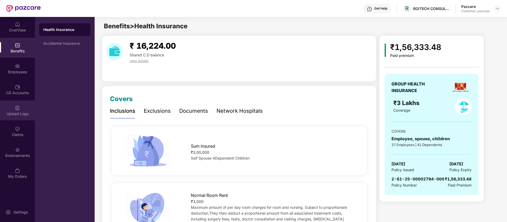
click at [22, 110] on div "Upload Logs" at bounding box center [17, 111] width 35 height 20
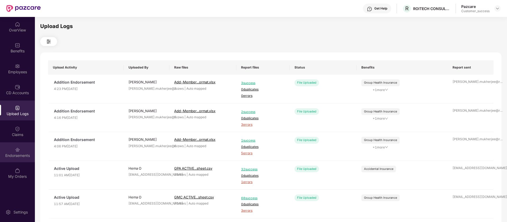
click at [27, 152] on div "Endorsements" at bounding box center [17, 152] width 35 height 20
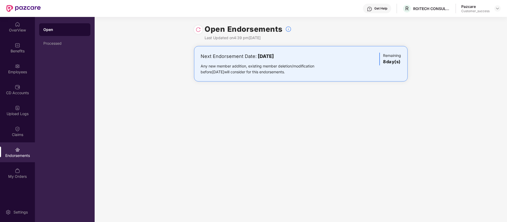
click at [198, 30] on img at bounding box center [198, 29] width 5 height 5
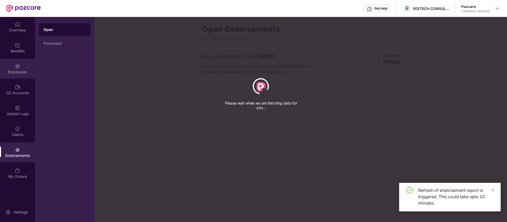
click at [24, 74] on div "Employees" at bounding box center [17, 69] width 35 height 20
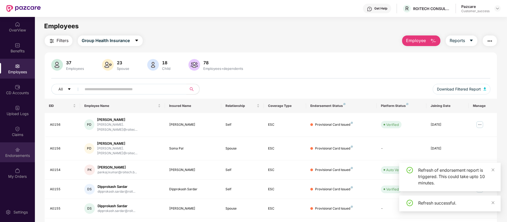
click at [25, 153] on div "Endorsements" at bounding box center [17, 155] width 35 height 5
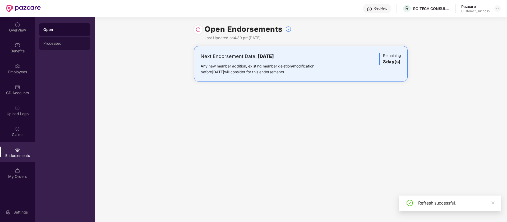
click at [52, 45] on div "Processed" at bounding box center [64, 43] width 43 height 4
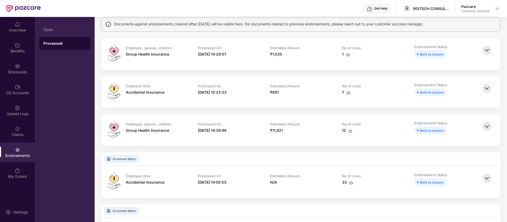
scroll to position [76, 0]
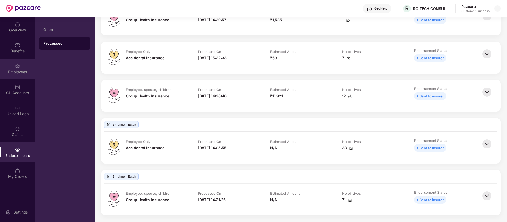
click at [24, 69] on div "Employees" at bounding box center [17, 69] width 35 height 20
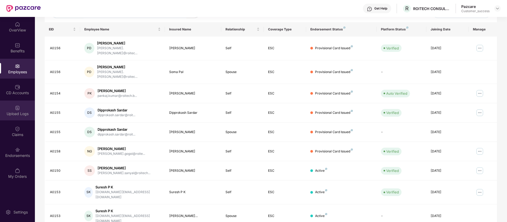
click at [23, 115] on div "Upload Logs" at bounding box center [17, 113] width 35 height 5
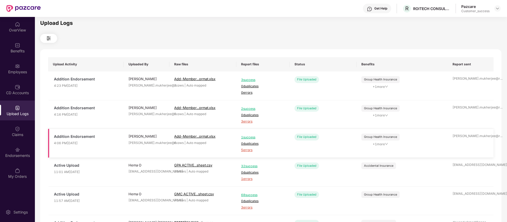
scroll to position [0, 0]
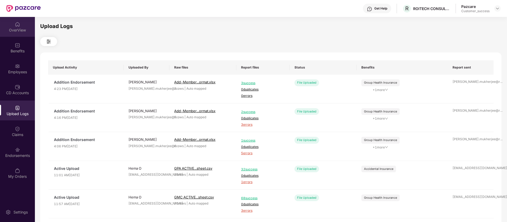
click at [25, 31] on div "OverView" at bounding box center [17, 30] width 35 height 5
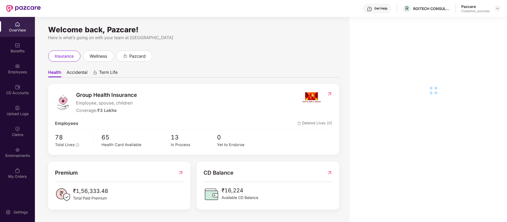
click at [25, 90] on div "CD Accounts" at bounding box center [17, 92] width 35 height 5
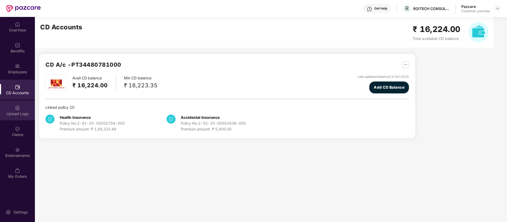
click at [19, 112] on div "Upload Logs" at bounding box center [17, 113] width 35 height 5
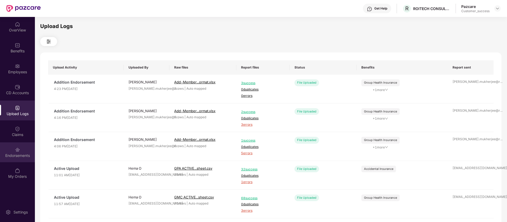
click at [17, 147] on img at bounding box center [17, 149] width 5 height 5
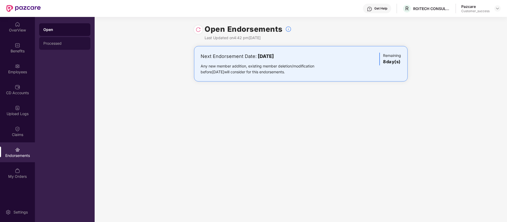
click at [78, 40] on div "Processed" at bounding box center [64, 43] width 51 height 13
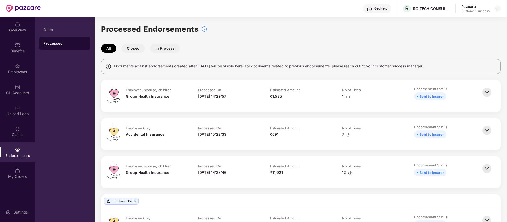
drag, startPoint x: 168, startPoint y: 52, endPoint x: 170, endPoint y: 49, distance: 3.9
click at [168, 52] on button "In Process" at bounding box center [165, 48] width 30 height 8
click at [172, 46] on button "In Process" at bounding box center [165, 48] width 30 height 8
click at [130, 49] on button "Closed" at bounding box center [133, 48] width 23 height 8
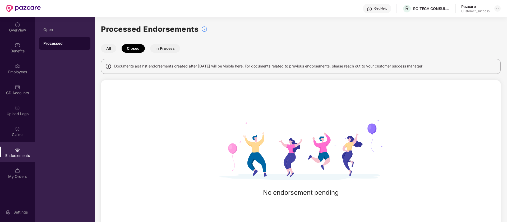
click at [106, 49] on button "All" at bounding box center [108, 48] width 15 height 8
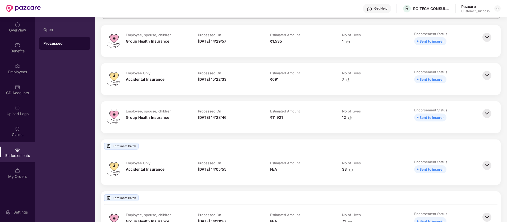
scroll to position [76, 0]
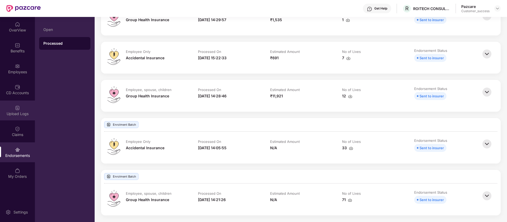
click at [22, 113] on div "Upload Logs" at bounding box center [17, 113] width 35 height 5
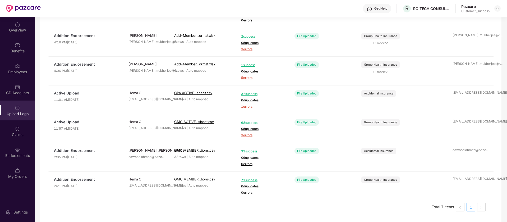
scroll to position [0, 0]
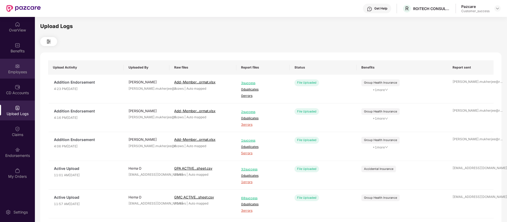
click at [28, 73] on div "Employees" at bounding box center [17, 71] width 35 height 5
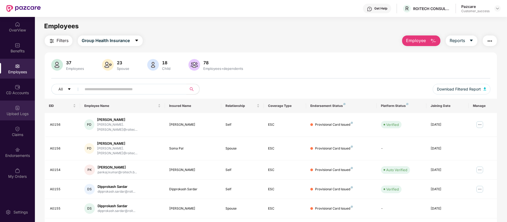
click at [22, 115] on div "Upload Logs" at bounding box center [17, 113] width 35 height 5
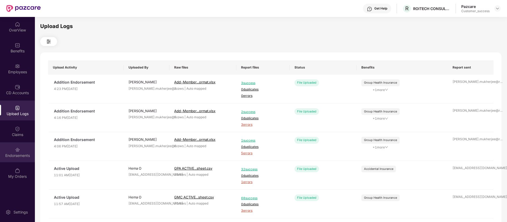
click at [19, 153] on div "Endorsements" at bounding box center [17, 155] width 35 height 5
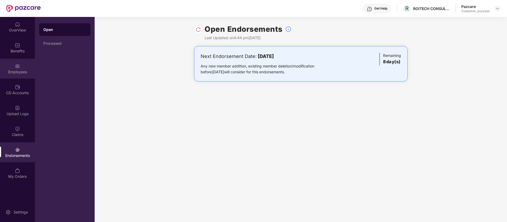
click at [18, 73] on div "Employees" at bounding box center [17, 71] width 35 height 5
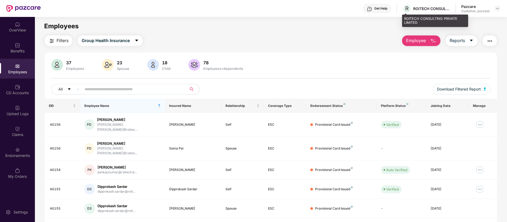
click at [424, 9] on div "ROITECH CONSULTING PRIVATE LIMITED" at bounding box center [432, 8] width 37 height 5
copy div "ROITECH"
click at [497, 8] on img at bounding box center [498, 8] width 4 height 4
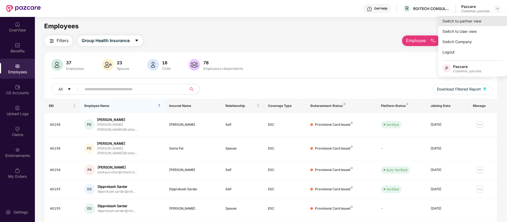
click at [462, 23] on div "Switch to partner view" at bounding box center [473, 21] width 69 height 10
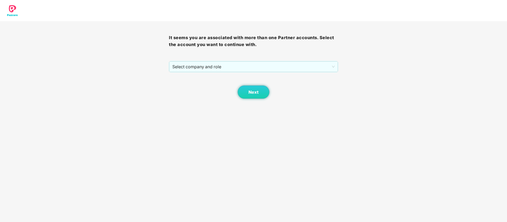
click at [271, 73] on div "Next" at bounding box center [253, 85] width 169 height 26
click at [271, 72] on div "Select company and role" at bounding box center [253, 66] width 169 height 11
click at [271, 67] on span "Select company and role" at bounding box center [254, 67] width 162 height 10
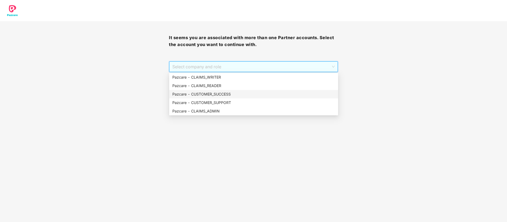
click at [236, 92] on div "Pazcare - CUSTOMER_SUCCESS" at bounding box center [254, 94] width 163 height 6
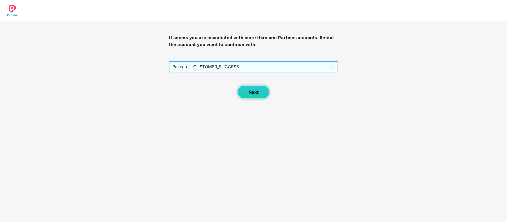
click at [247, 92] on button "Next" at bounding box center [254, 91] width 32 height 13
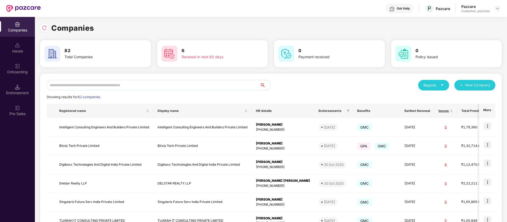
click at [115, 84] on input "text" at bounding box center [154, 85] width 214 height 11
paste input "*******"
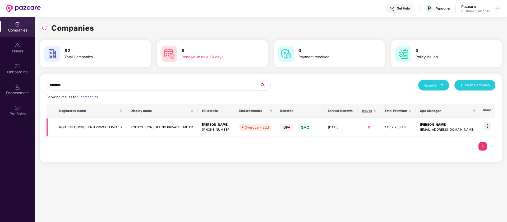
type input "*******"
click at [107, 129] on td "ROITECH CONSULTING PRIVATE LIMITED" at bounding box center [90, 127] width 71 height 19
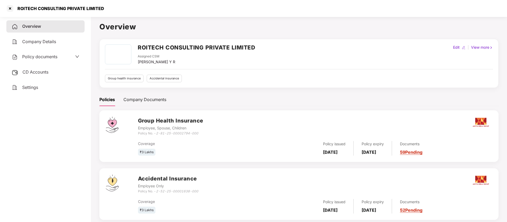
click at [159, 47] on h2 "ROITECH CONSULTING PRIVATE LIMITED" at bounding box center [196, 47] width 117 height 9
copy h2 "ROITECH CONSULTING PRIVATE LIMITED"
